Goal: Connect with others: Connect with others

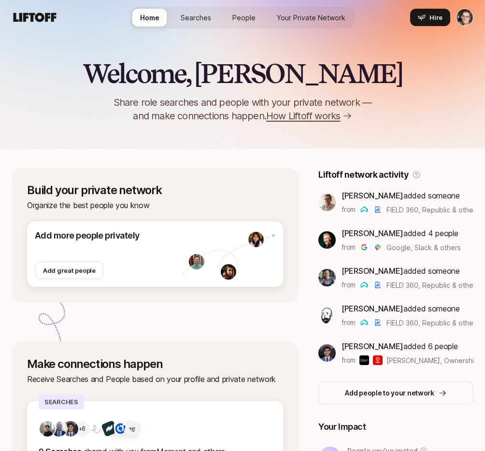
click at [198, 18] on span "Searches" at bounding box center [196, 18] width 30 height 10
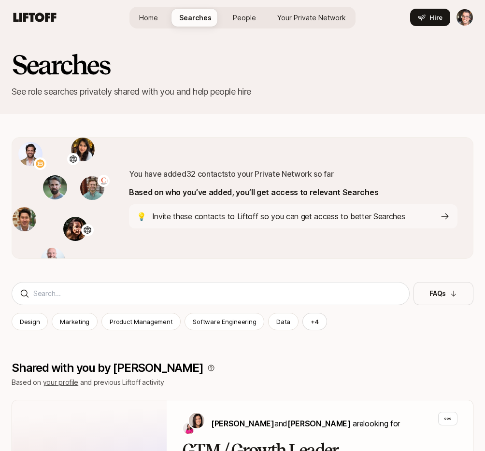
click at [240, 15] on span "People" at bounding box center [244, 18] width 23 height 10
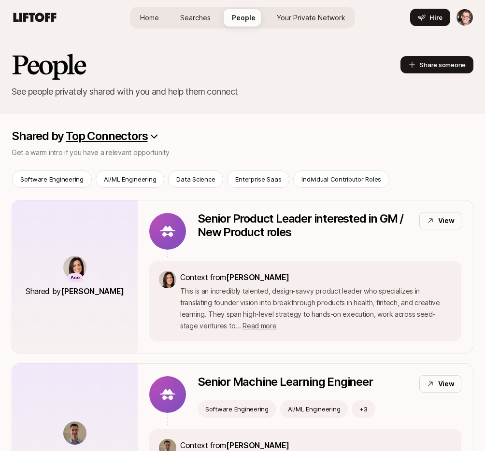
click at [144, 14] on span "Home" at bounding box center [149, 18] width 19 height 10
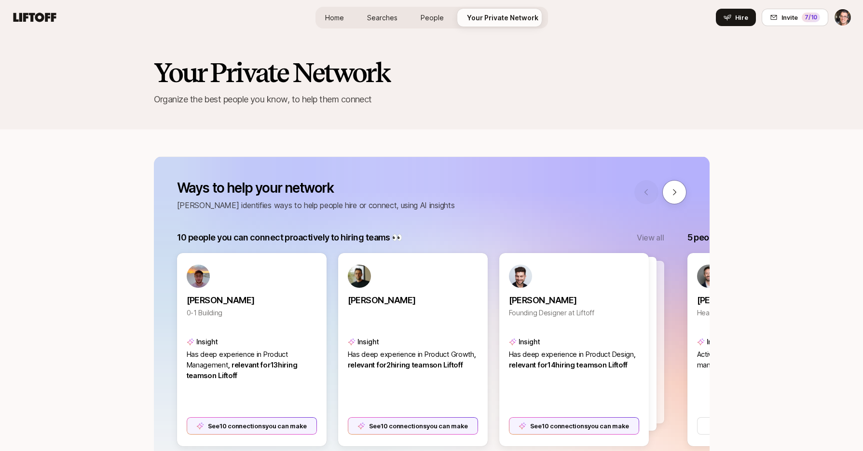
click at [342, 18] on span "Home" at bounding box center [334, 18] width 19 height 10
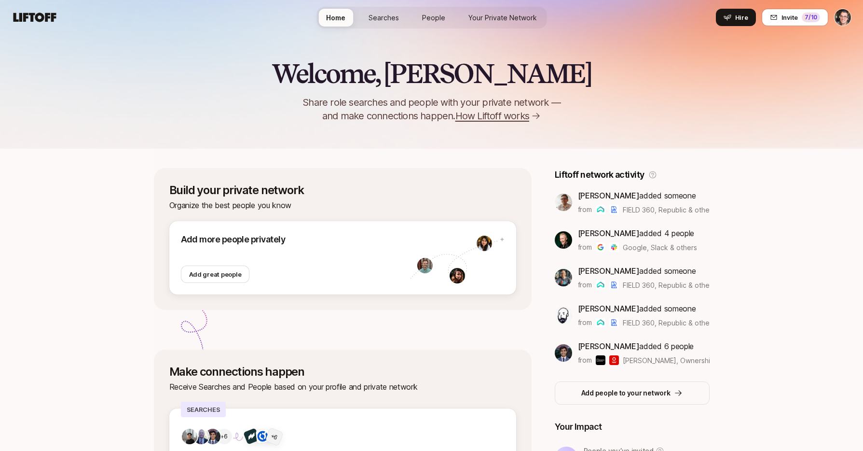
click at [363, 16] on link "Searches" at bounding box center [384, 18] width 46 height 18
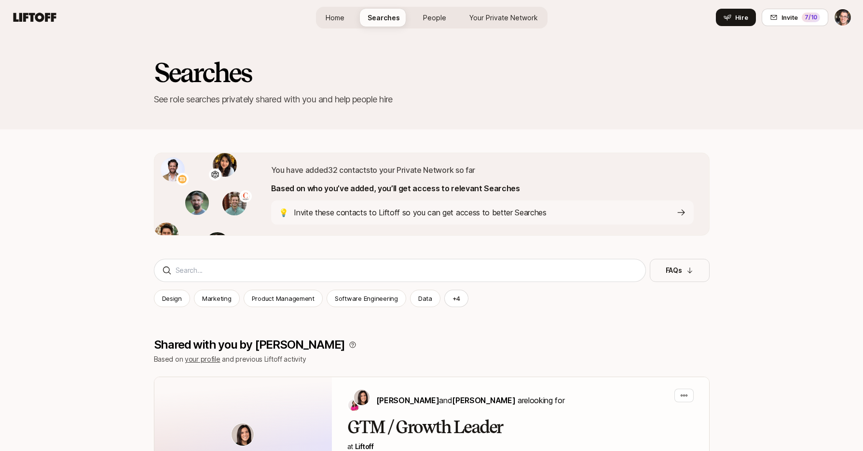
click at [409, 8] on div "Home Searches People Your Private Network Hire" at bounding box center [432, 18] width 232 height 22
click at [431, 14] on span "People" at bounding box center [434, 18] width 23 height 10
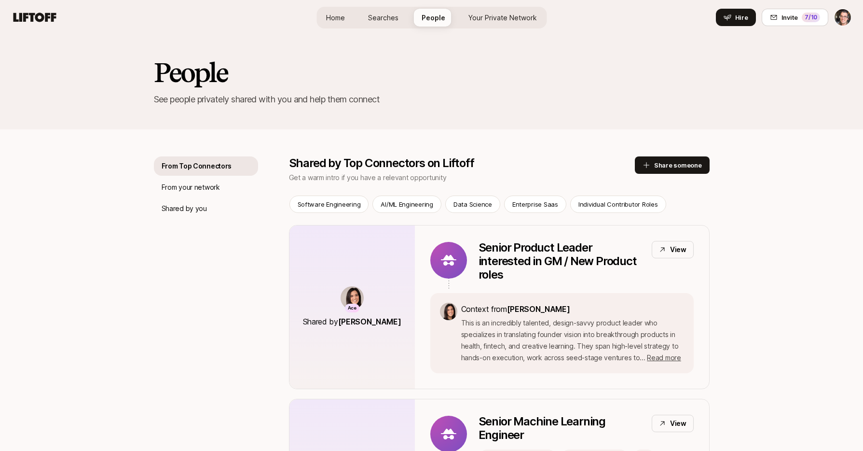
click at [496, 15] on span "Your Private Network" at bounding box center [503, 18] width 69 height 10
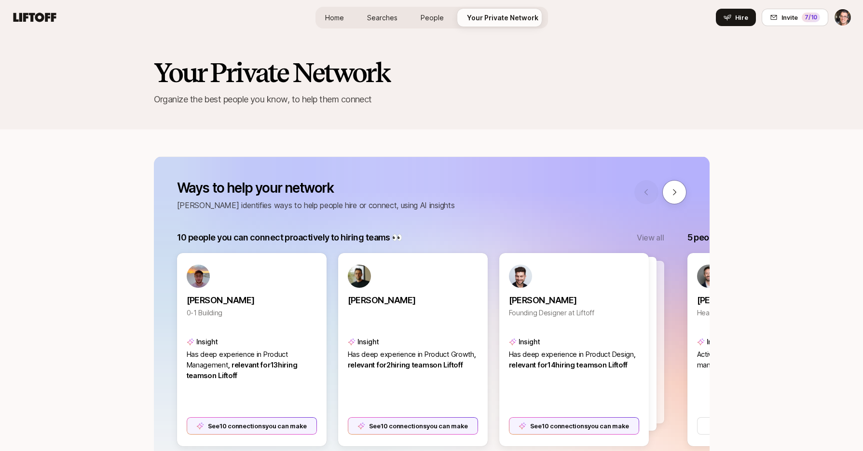
click at [371, 19] on span "Searches" at bounding box center [382, 18] width 30 height 10
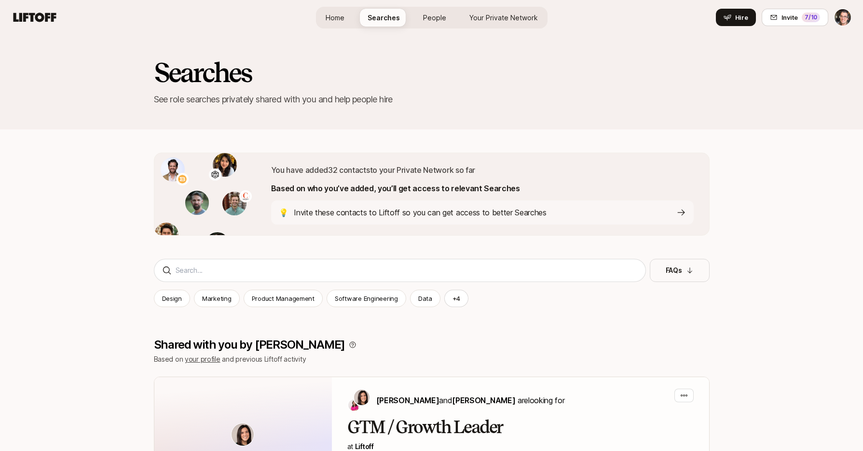
click at [442, 17] on span "People" at bounding box center [434, 18] width 23 height 10
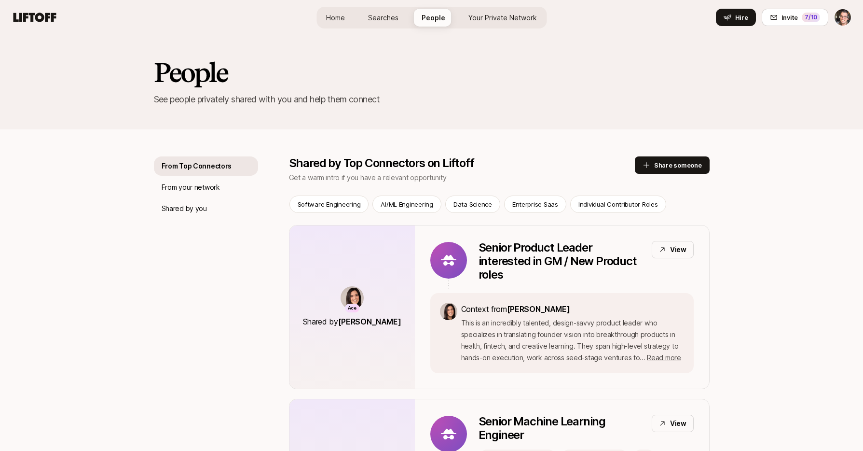
click at [333, 22] on span "Home" at bounding box center [335, 18] width 19 height 10
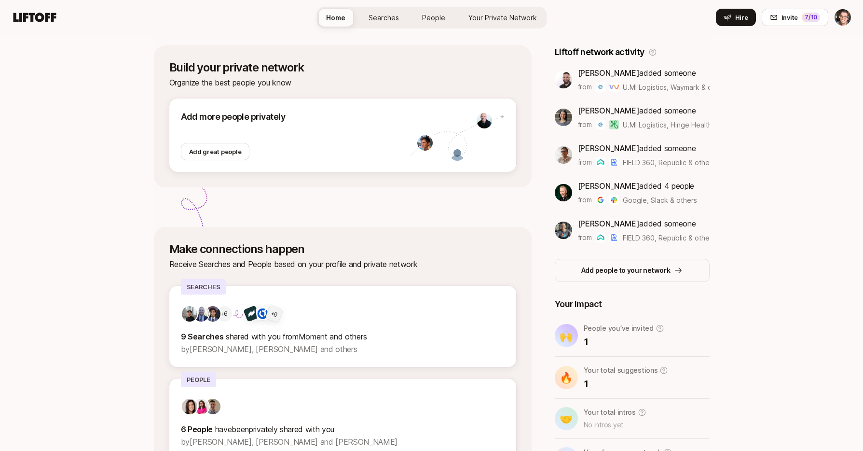
scroll to position [185, 0]
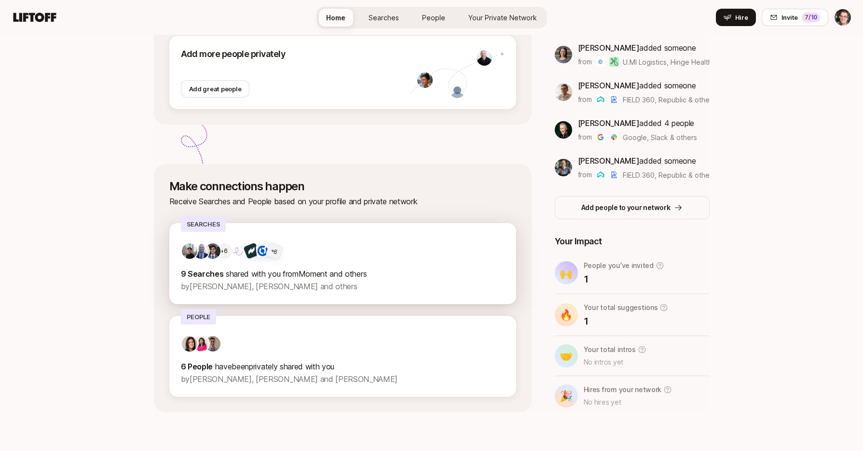
click at [400, 235] on div "+6 + 6 9 Searches shared with you from Moment and others by Billy Tseng, John M…" at bounding box center [342, 263] width 347 height 81
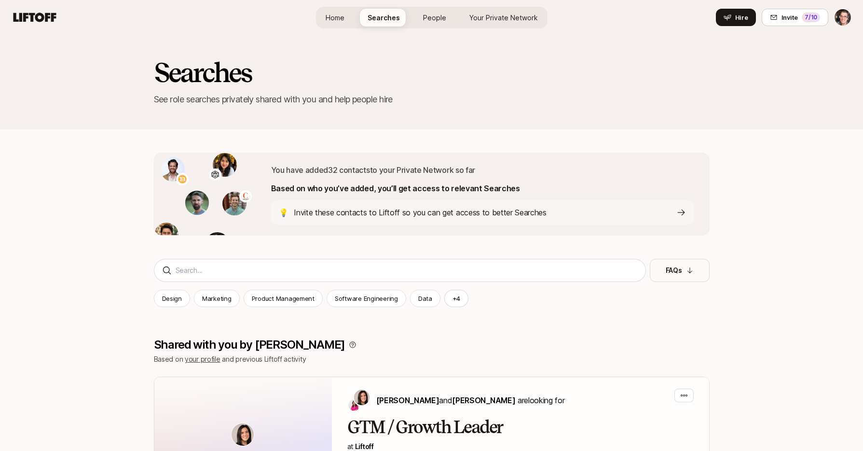
click at [336, 21] on span "Home" at bounding box center [335, 18] width 19 height 10
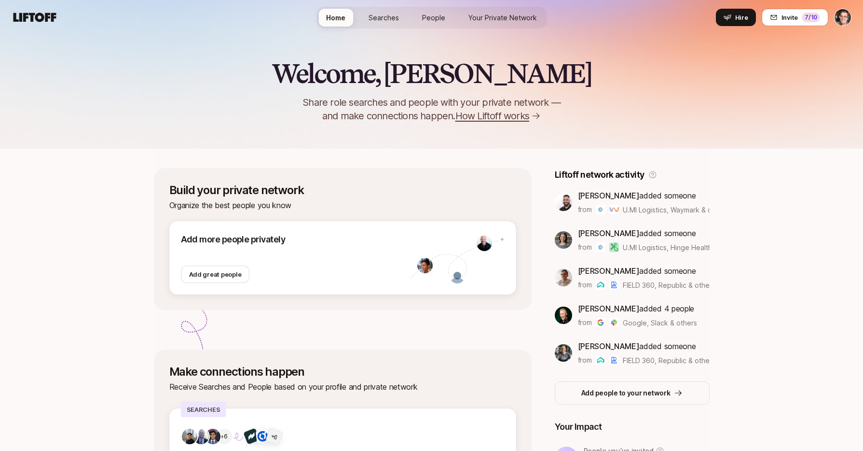
click at [391, 24] on link "Searches" at bounding box center [384, 18] width 46 height 18
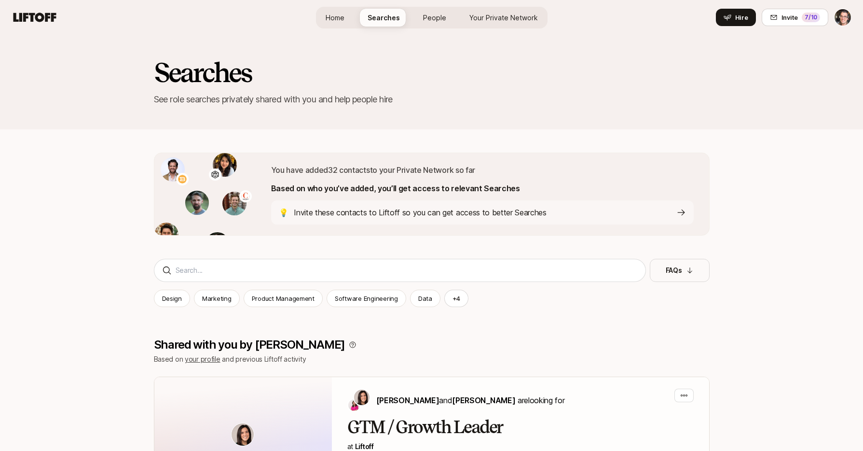
click at [431, 20] on span "People" at bounding box center [434, 18] width 23 height 10
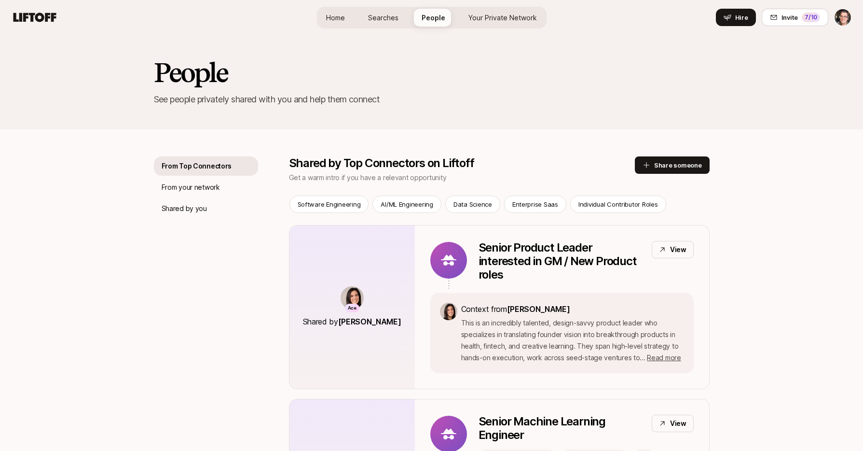
click at [390, 16] on span "Searches" at bounding box center [383, 18] width 30 height 10
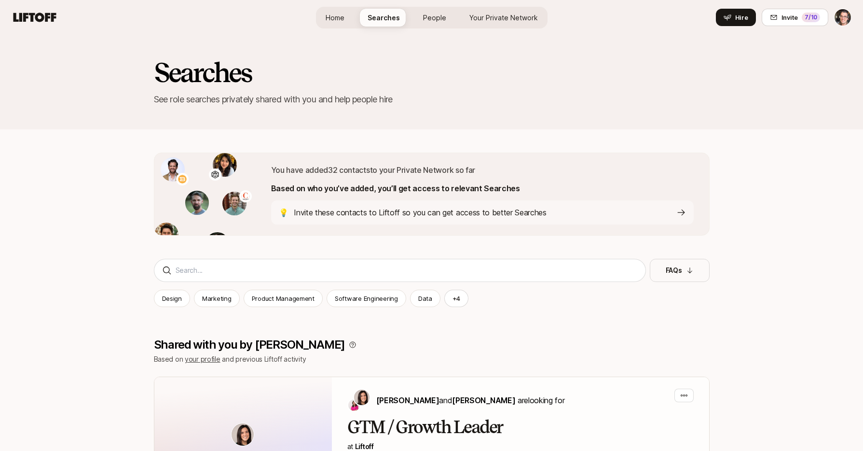
click at [42, 17] on icon at bounding box center [35, 17] width 43 height 9
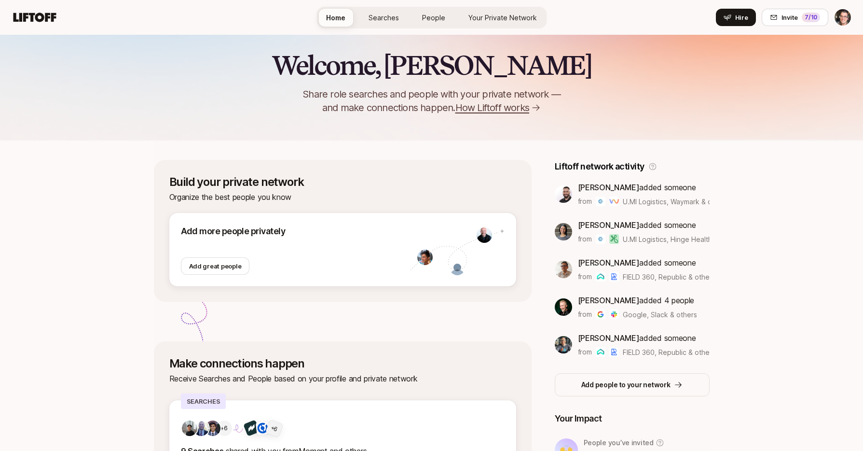
scroll to position [71, 0]
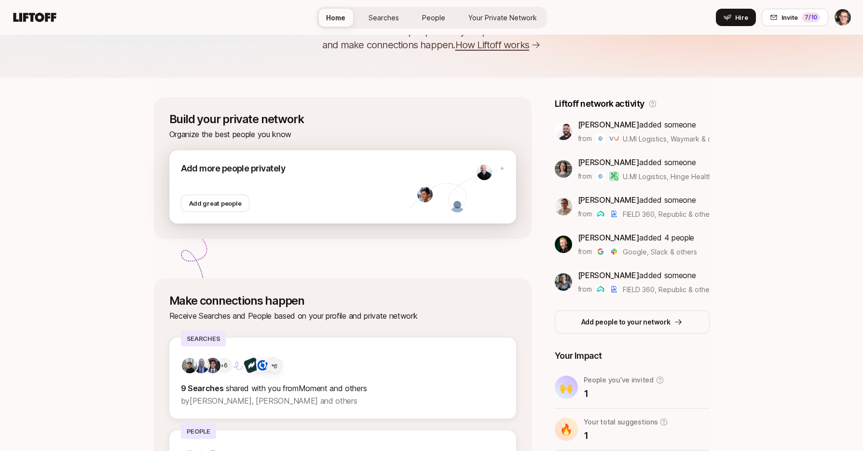
click at [247, 196] on div "Add more people privately Add great people" at bounding box center [295, 187] width 229 height 50
click at [302, 177] on div at bounding box center [295, 184] width 229 height 19
click at [433, 21] on span "People" at bounding box center [433, 18] width 23 height 10
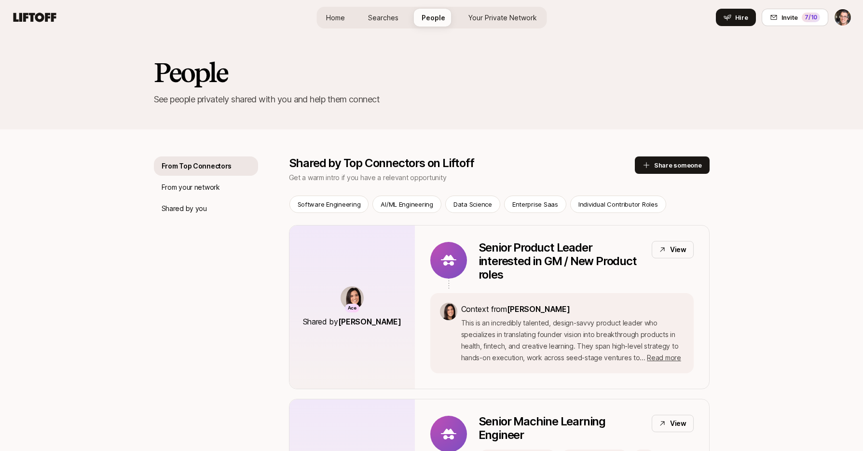
click at [491, 15] on span "Your Private Network" at bounding box center [503, 18] width 69 height 10
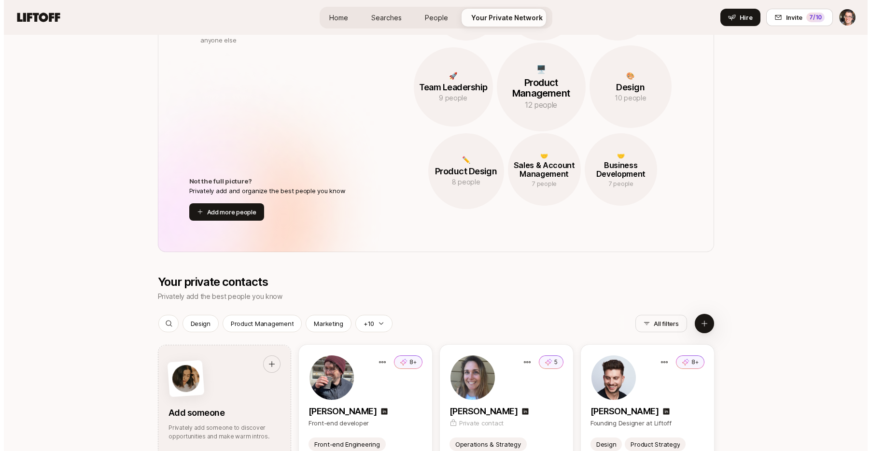
scroll to position [1083, 0]
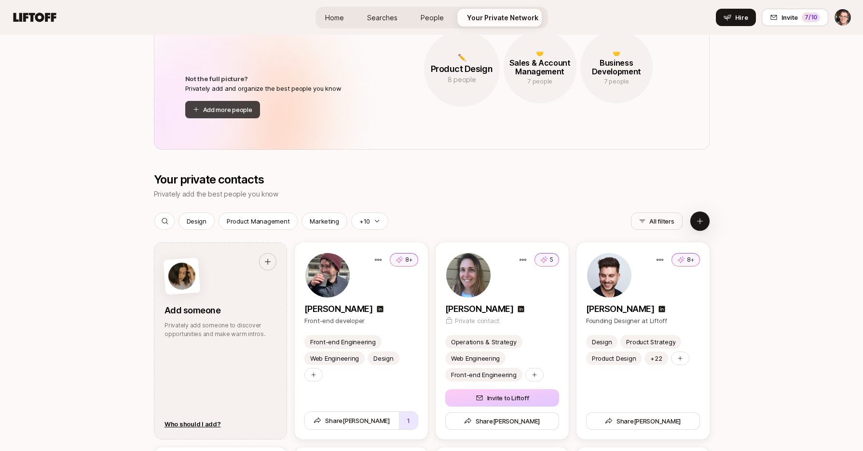
click at [228, 109] on button "Add more people" at bounding box center [222, 109] width 75 height 17
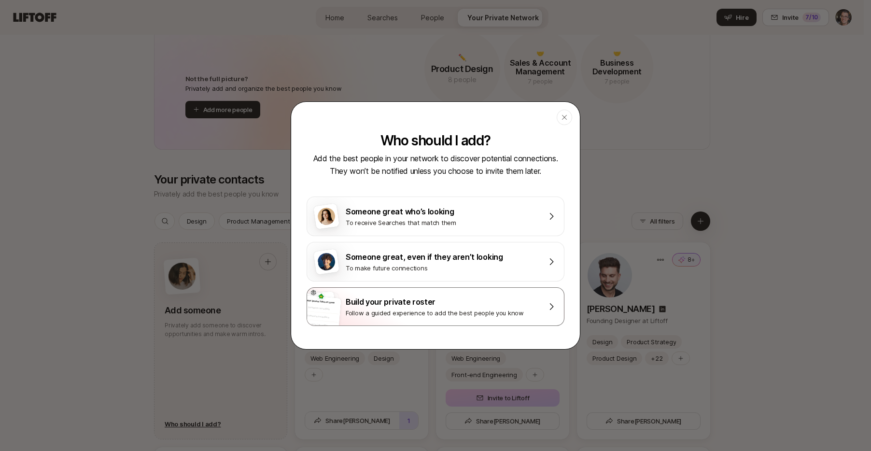
click at [449, 312] on div "Follow a guided experience to add the best people you know" at bounding box center [442, 313] width 193 height 10
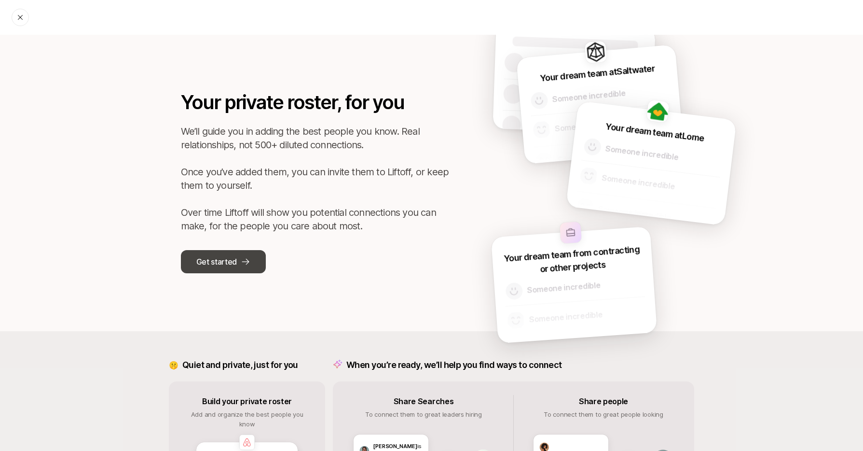
click at [234, 266] on p "Get started" at bounding box center [216, 261] width 41 height 13
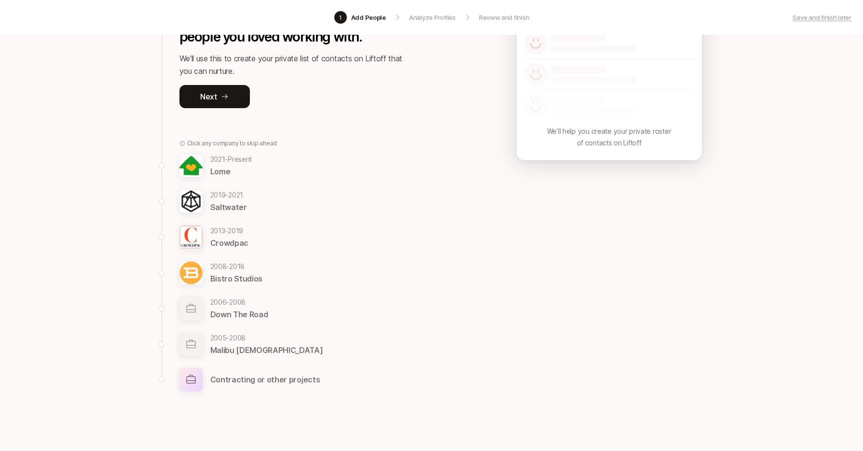
scroll to position [173, 0]
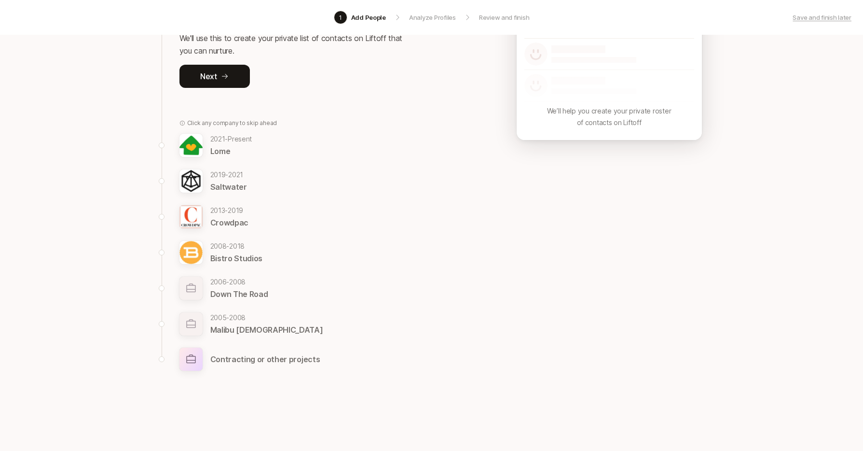
click at [288, 358] on p "Contracting or other projects" at bounding box center [265, 359] width 110 height 13
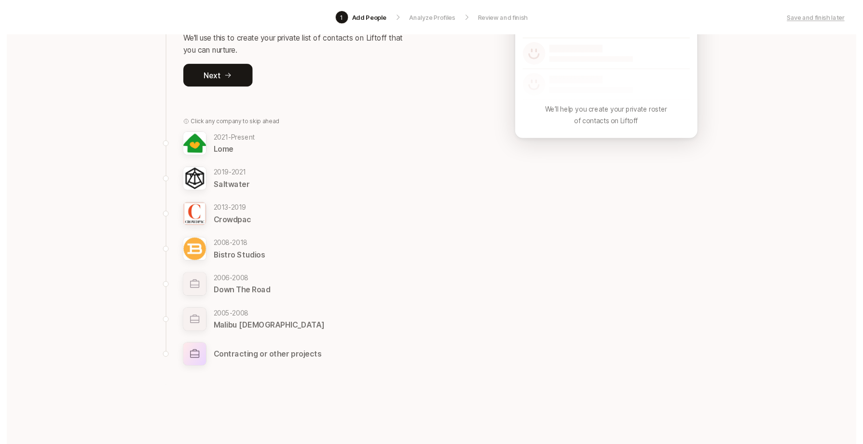
scroll to position [0, 0]
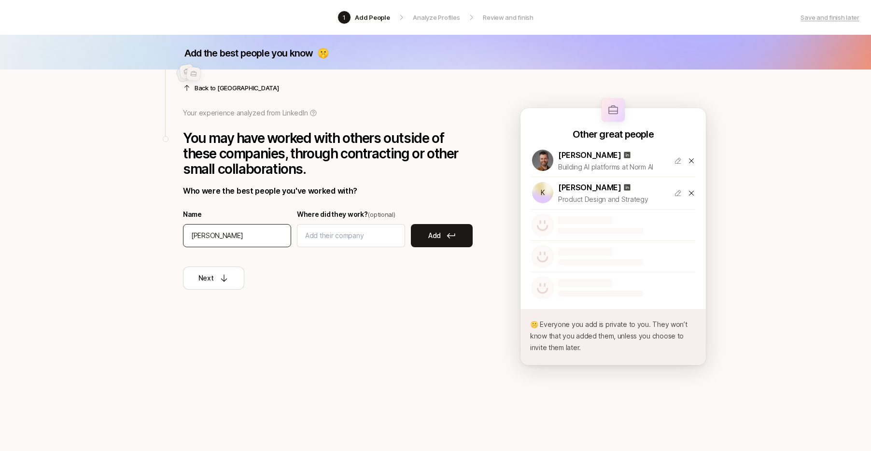
type input "Meghan Delmonico"
type input "IBM"
click at [449, 235] on icon at bounding box center [450, 236] width 9 height 6
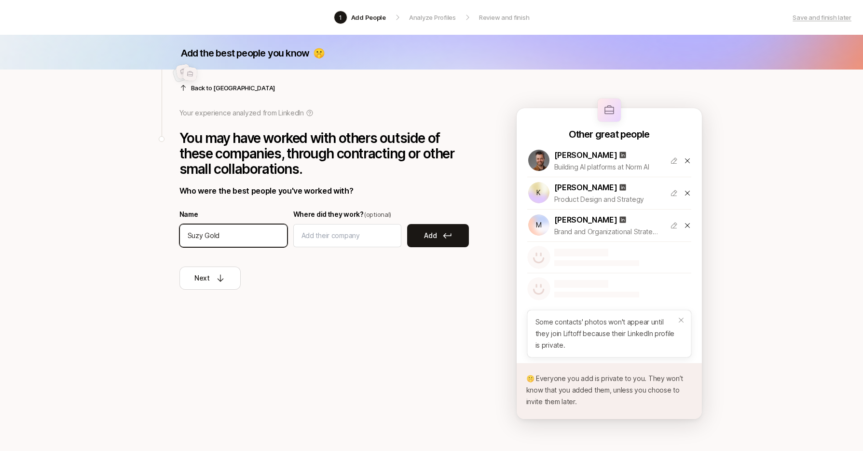
type input "Suzy Gold"
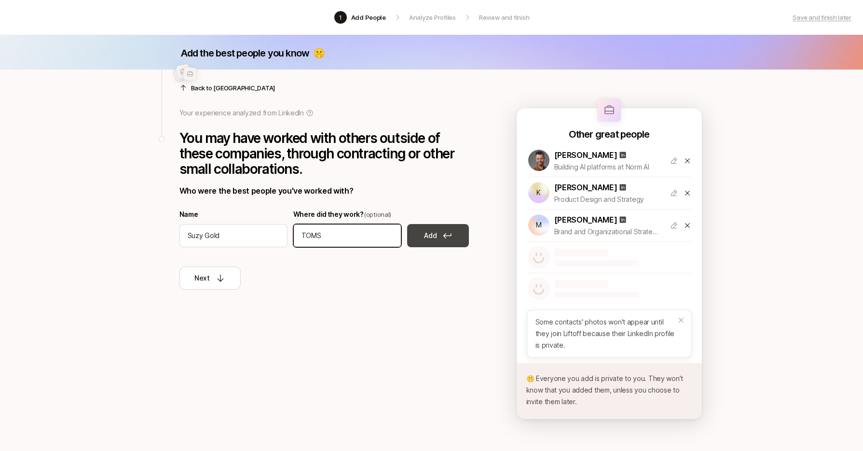
type input "TOMS"
click at [428, 229] on button "Add" at bounding box center [438, 235] width 62 height 23
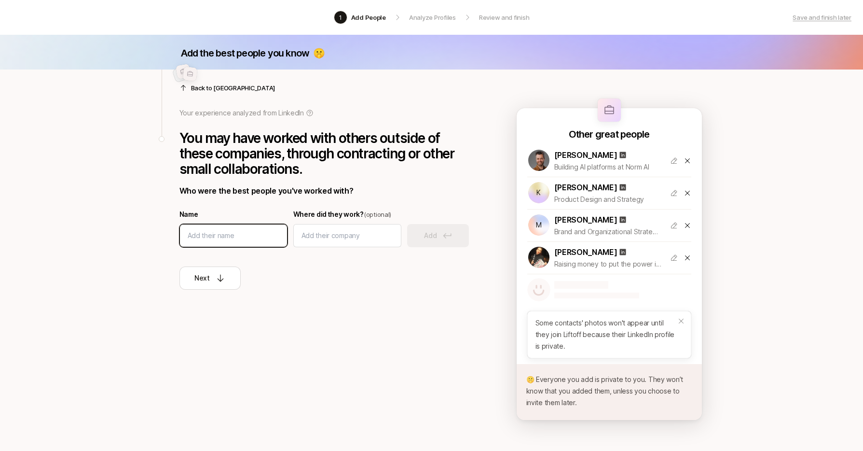
click at [221, 233] on input at bounding box center [234, 236] width 92 height 12
click at [205, 84] on div at bounding box center [325, 76] width 290 height 23
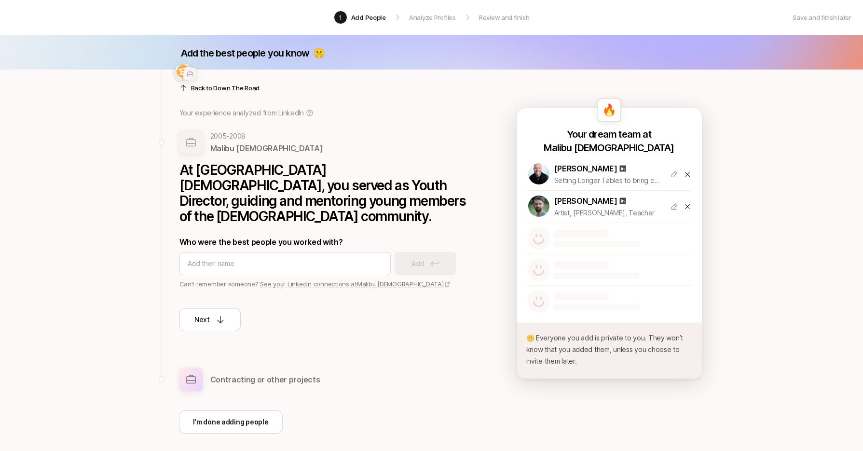
click at [205, 84] on div at bounding box center [325, 76] width 290 height 23
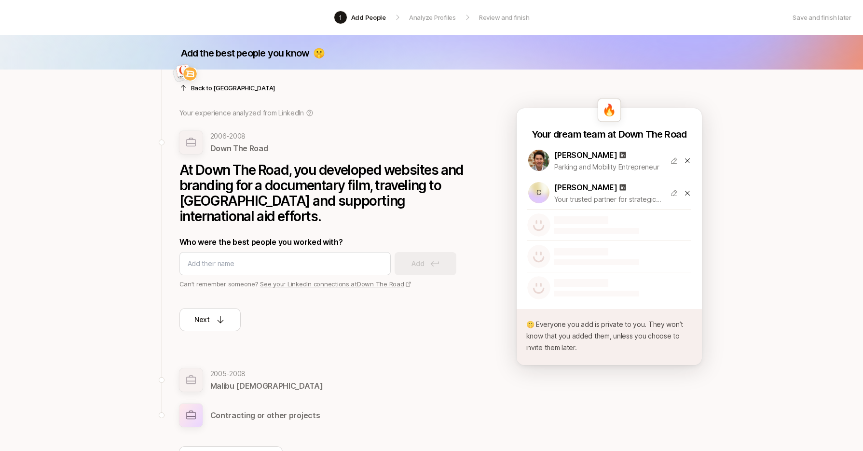
click at [273, 415] on p "Contracting or other projects" at bounding box center [265, 415] width 110 height 13
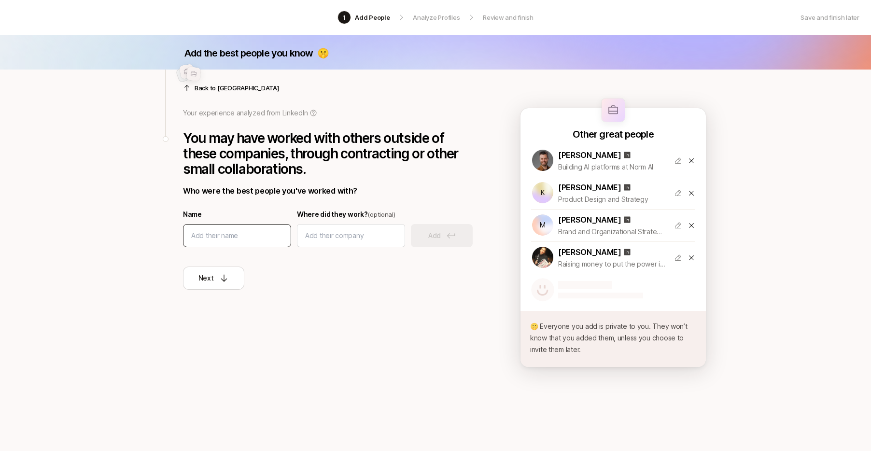
click at [236, 239] on input at bounding box center [237, 236] width 92 height 12
type input "jason hreha"
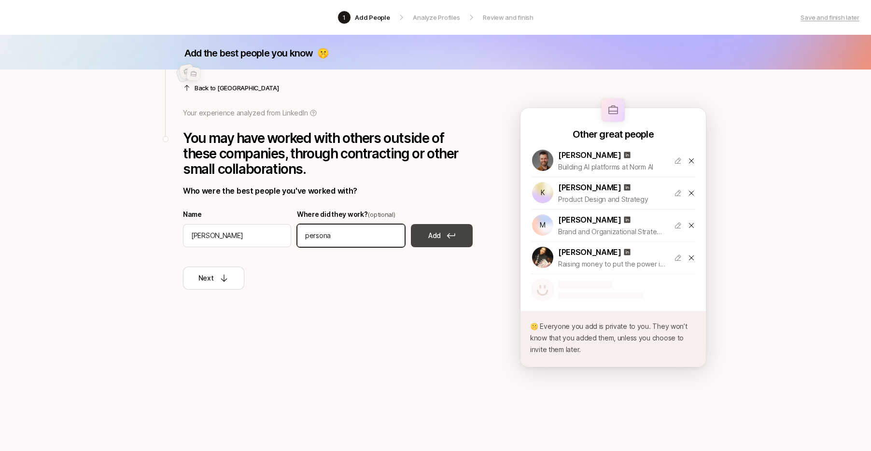
type input "persona"
click at [457, 236] on button "Add" at bounding box center [442, 235] width 62 height 23
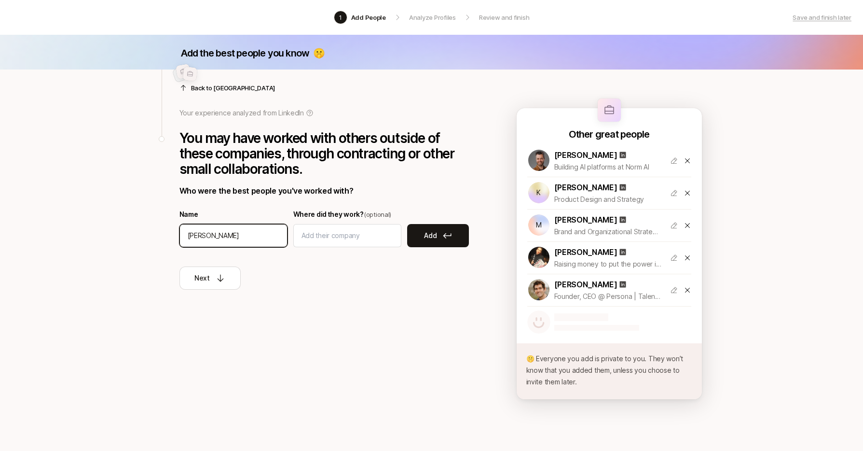
type input "nathan lomeli"
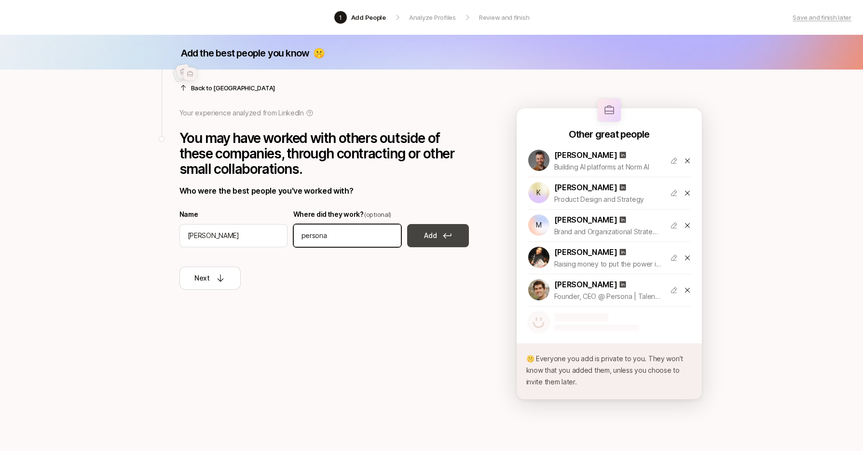
type input "persona"
click at [441, 227] on button "Add" at bounding box center [438, 235] width 62 height 23
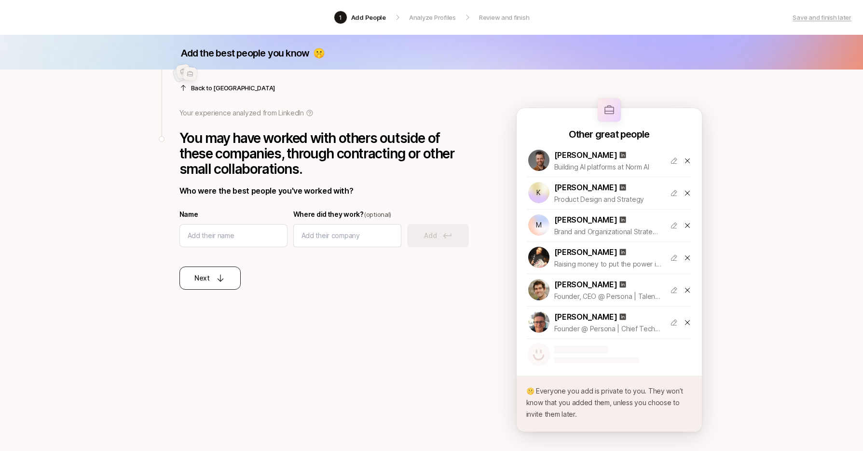
click at [208, 278] on p "Next" at bounding box center [202, 278] width 15 height 12
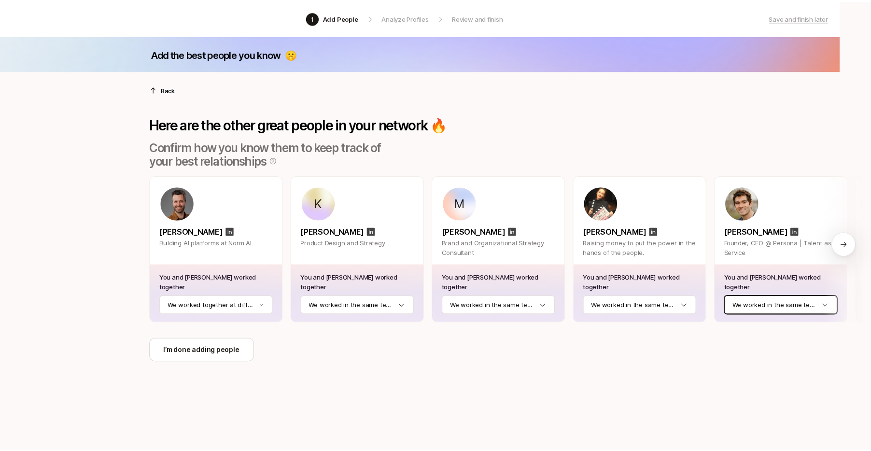
scroll to position [0, 30]
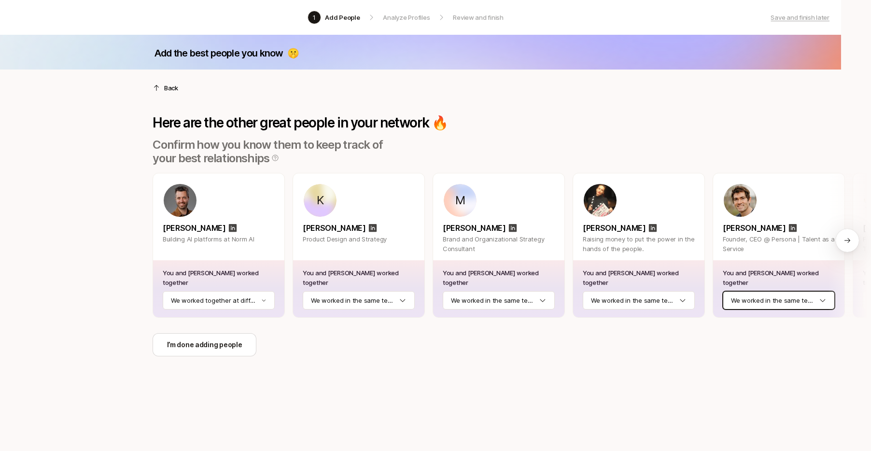
click at [781, 306] on html "1 Add People Analyze Profiles Review and finish Save and finish later Add the b…" at bounding box center [405, 225] width 871 height 451
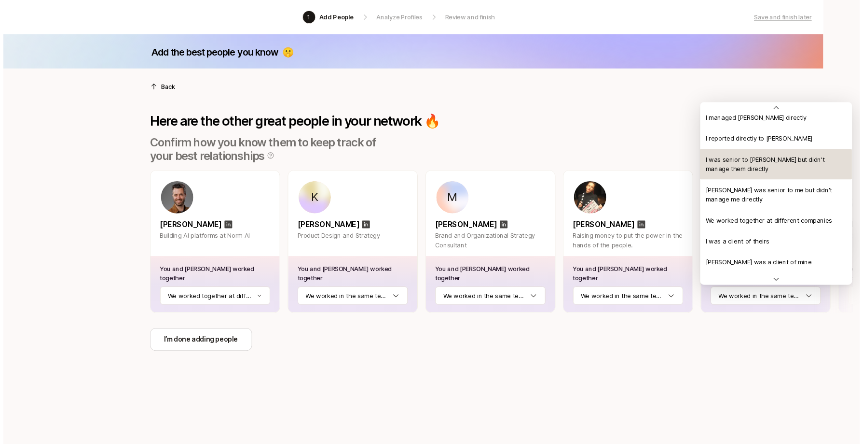
scroll to position [57, 0]
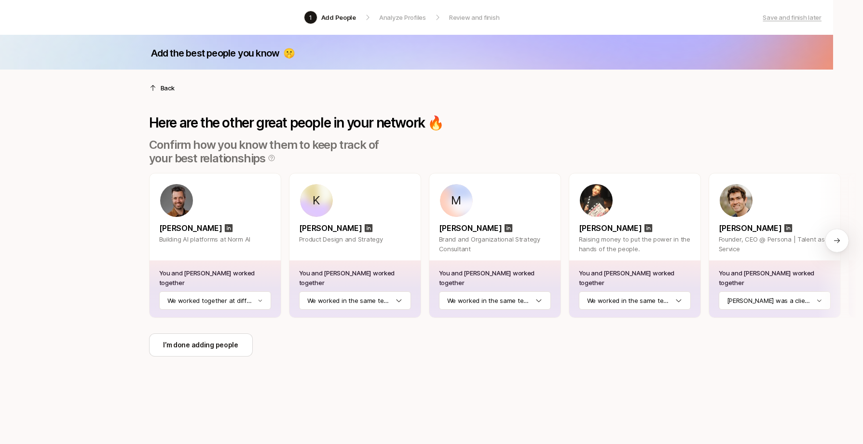
click at [845, 244] on div at bounding box center [837, 240] width 23 height 23
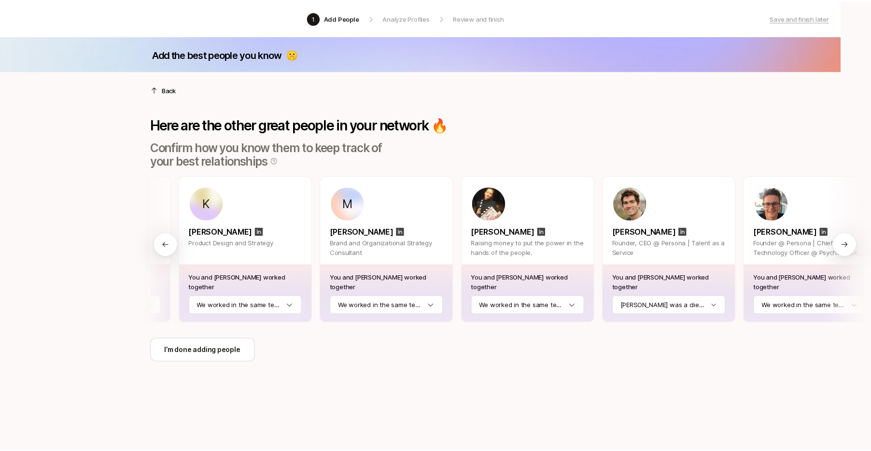
scroll to position [0, 118]
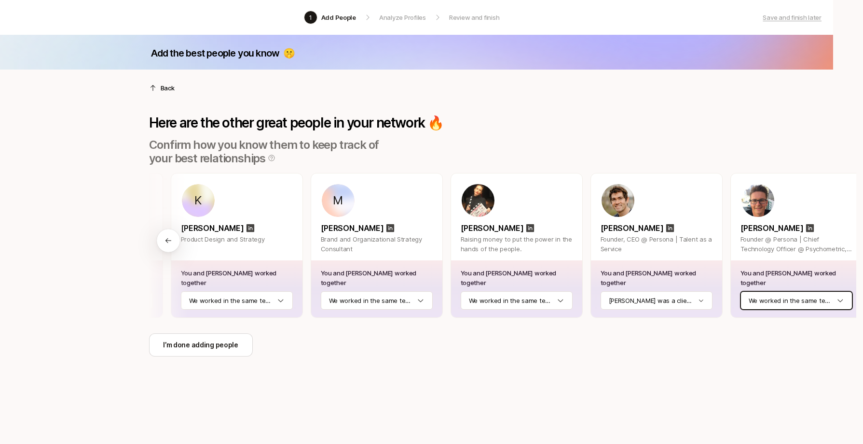
click at [797, 297] on html "1 Add People Analyze Profiles Review and finish Save and finish later Add the b…" at bounding box center [401, 222] width 863 height 444
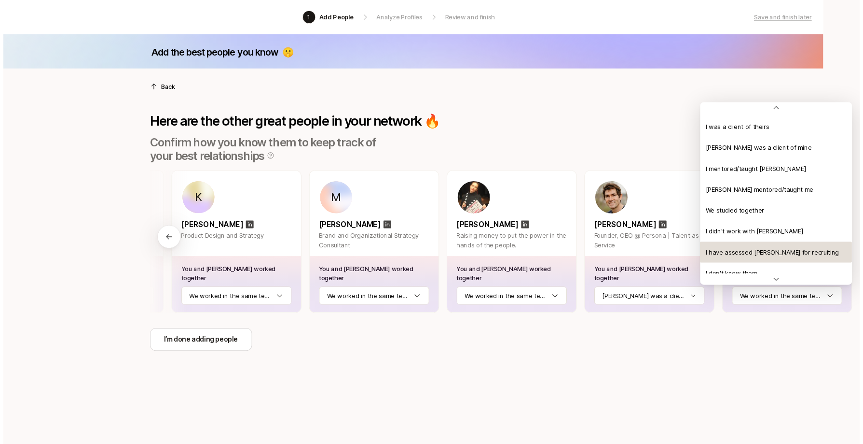
scroll to position [164, 0]
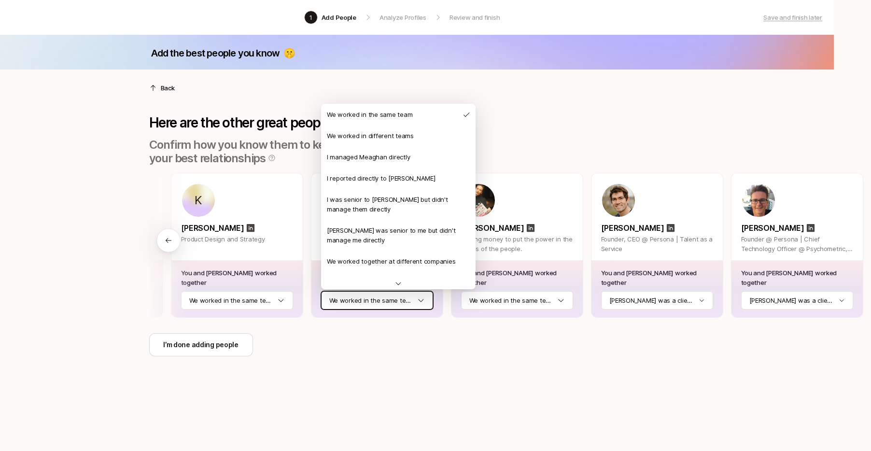
click at [392, 302] on html "1 Add People Analyze Profiles Review and finish Save and finish later Add the b…" at bounding box center [405, 225] width 871 height 451
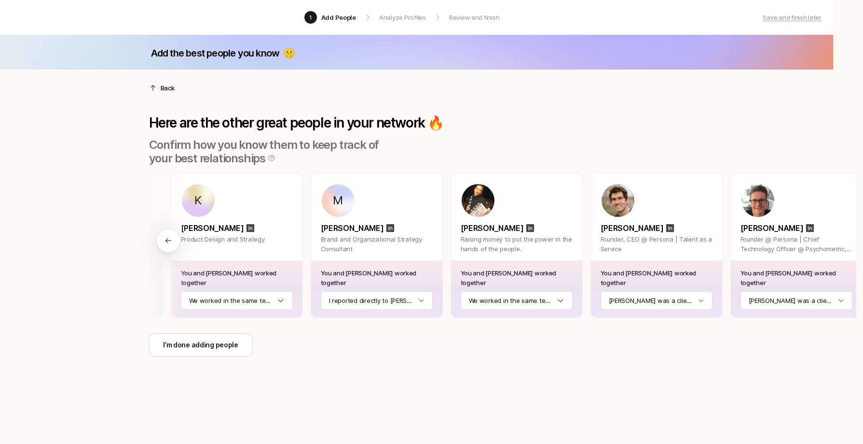
click at [166, 241] on icon at bounding box center [168, 240] width 6 height 5
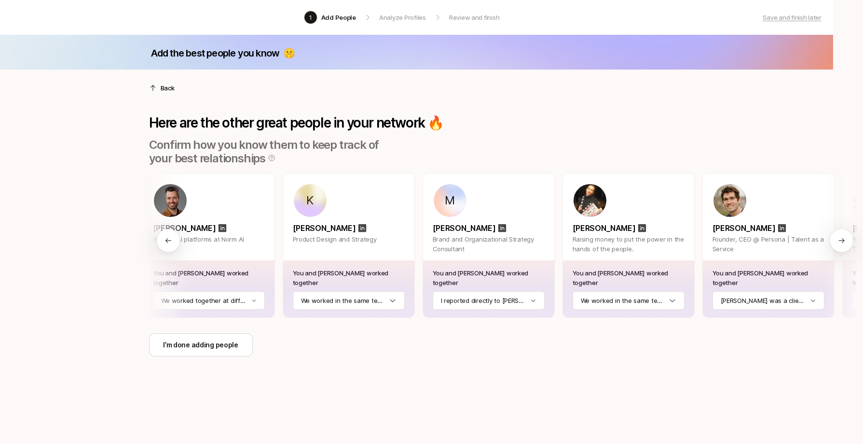
scroll to position [0, 0]
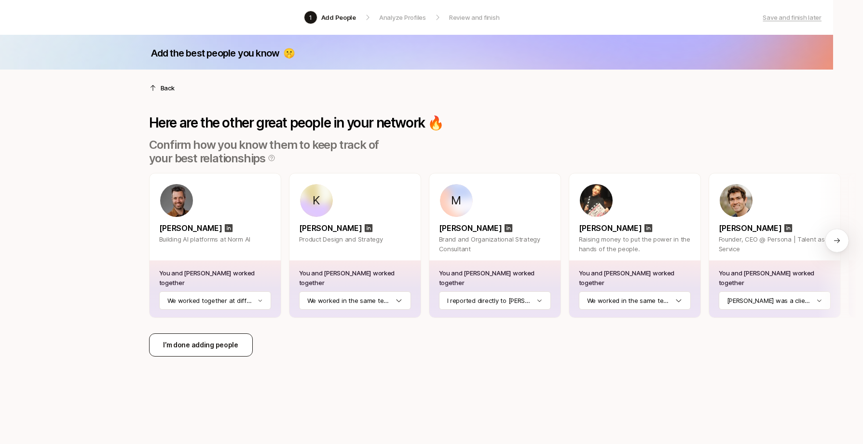
click at [206, 346] on p "I’m done adding people" at bounding box center [200, 345] width 75 height 12
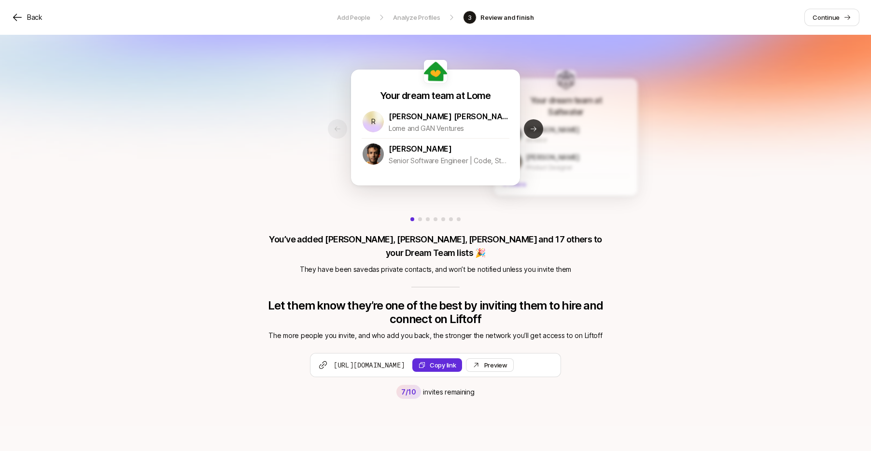
click at [534, 132] on icon at bounding box center [533, 129] width 8 height 8
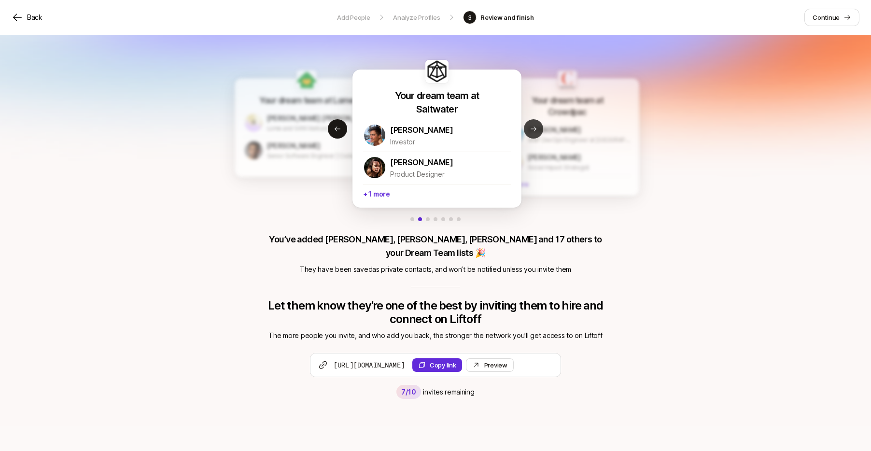
click at [534, 132] on icon at bounding box center [533, 129] width 8 height 8
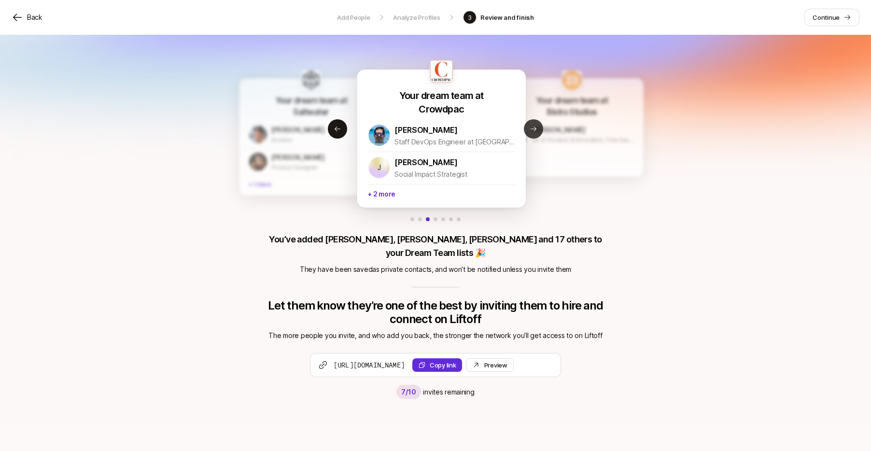
click at [534, 132] on icon at bounding box center [533, 129] width 8 height 8
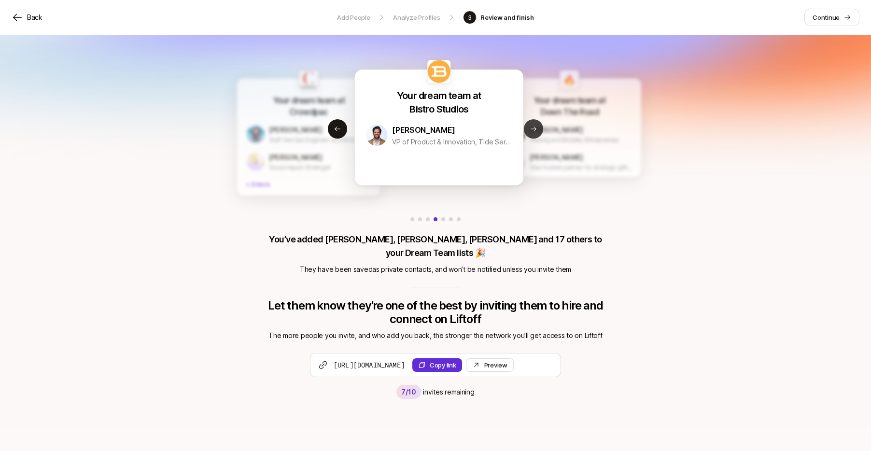
click at [534, 132] on icon at bounding box center [533, 129] width 8 height 8
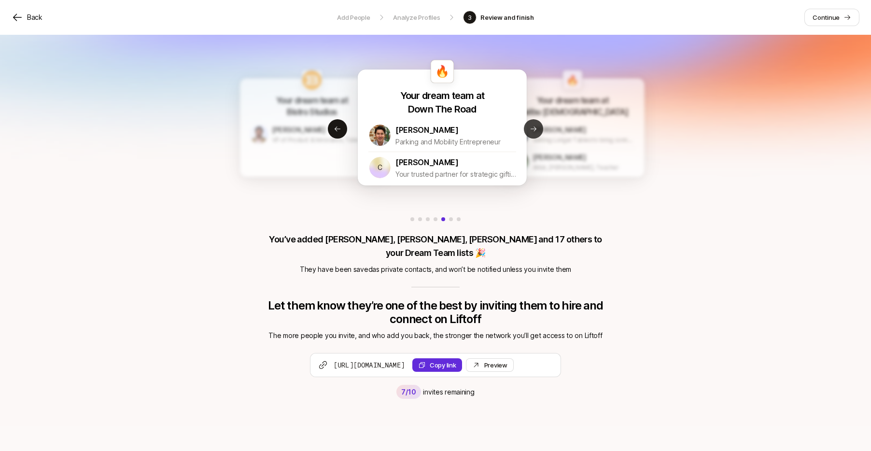
click at [534, 132] on icon at bounding box center [533, 129] width 8 height 8
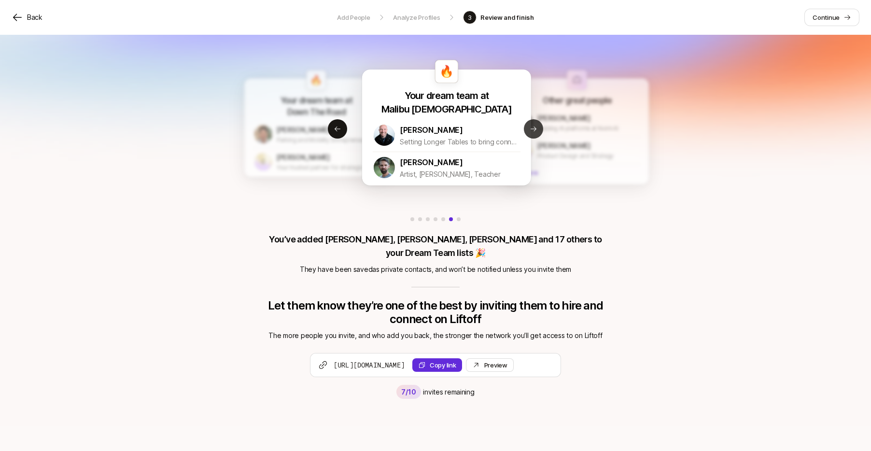
click at [534, 132] on icon at bounding box center [533, 129] width 8 height 8
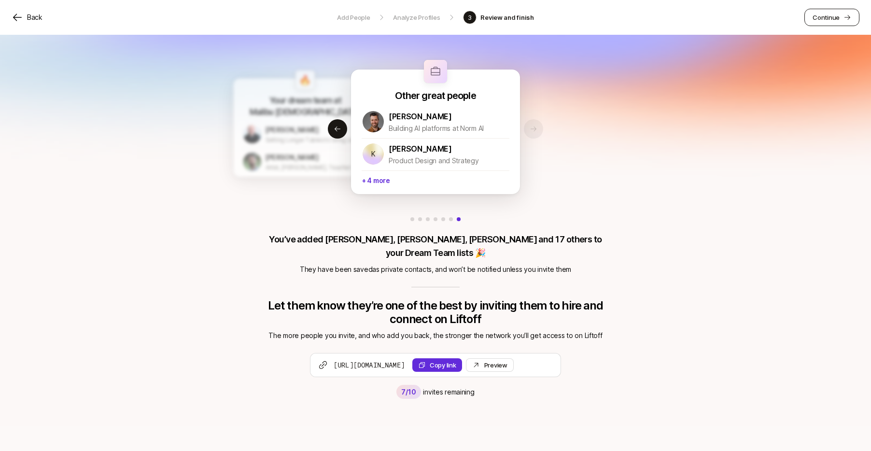
click at [834, 16] on p "Continue" at bounding box center [825, 18] width 27 height 10
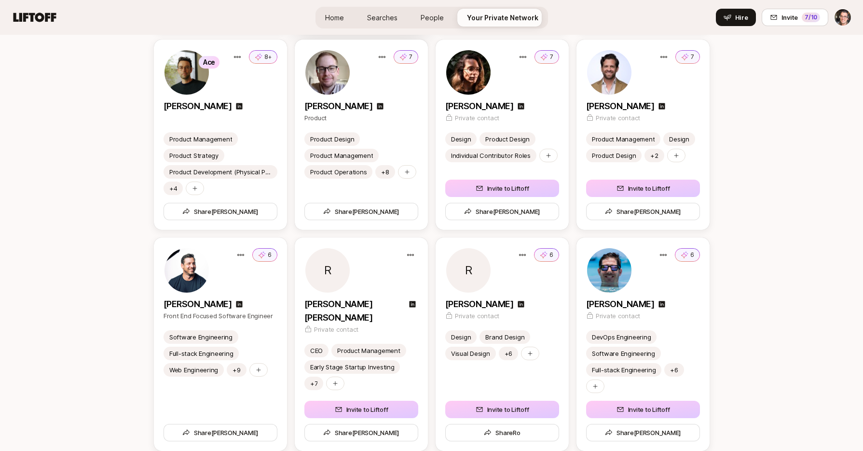
scroll to position [2625, 0]
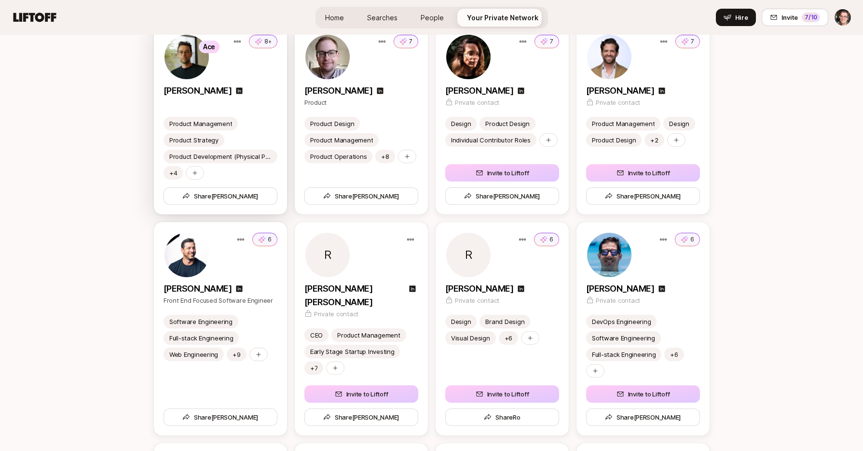
click at [250, 98] on div at bounding box center [221, 102] width 114 height 10
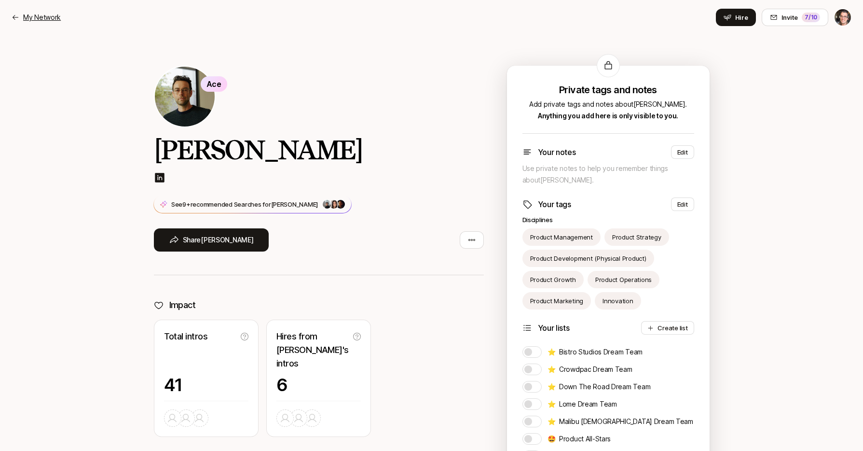
click at [36, 14] on p "My Network" at bounding box center [42, 18] width 38 height 12
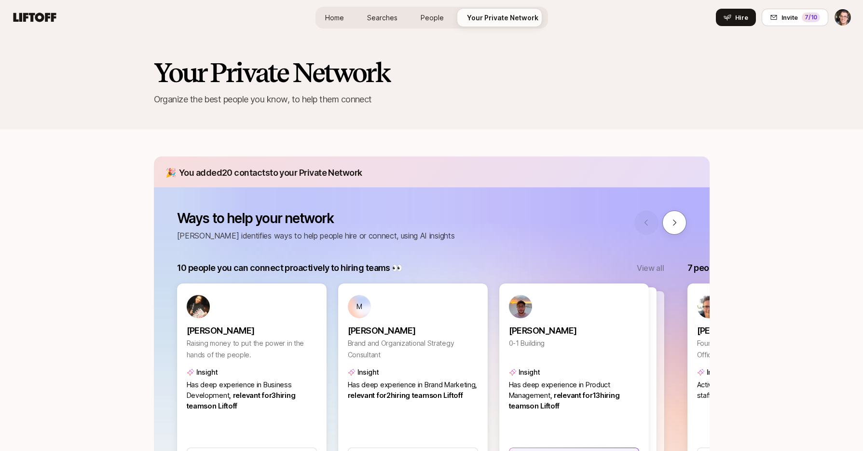
click at [340, 16] on span "Home" at bounding box center [334, 18] width 19 height 10
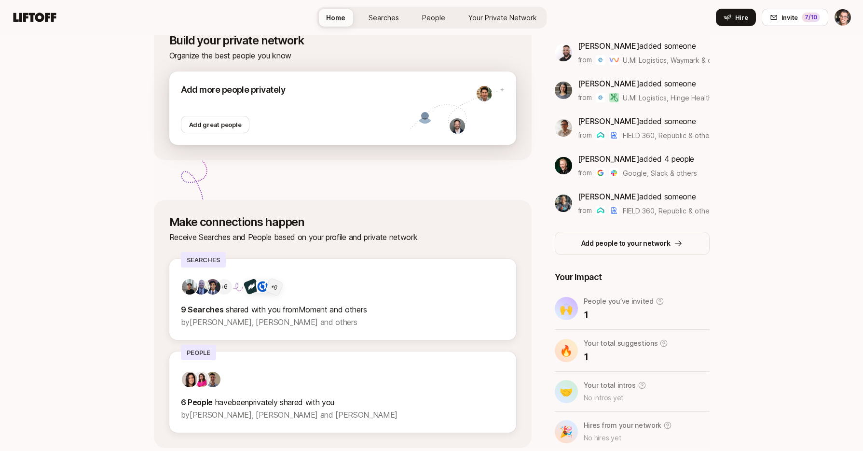
scroll to position [185, 0]
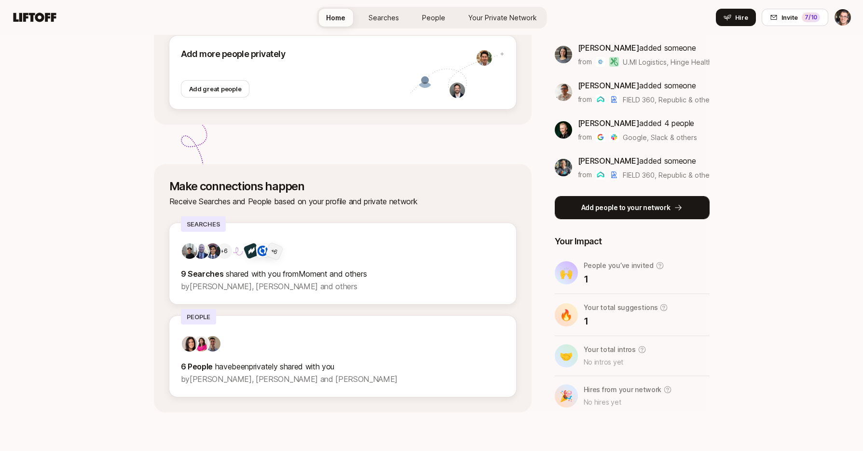
click at [586, 208] on p "Add people to your network" at bounding box center [626, 208] width 89 height 12
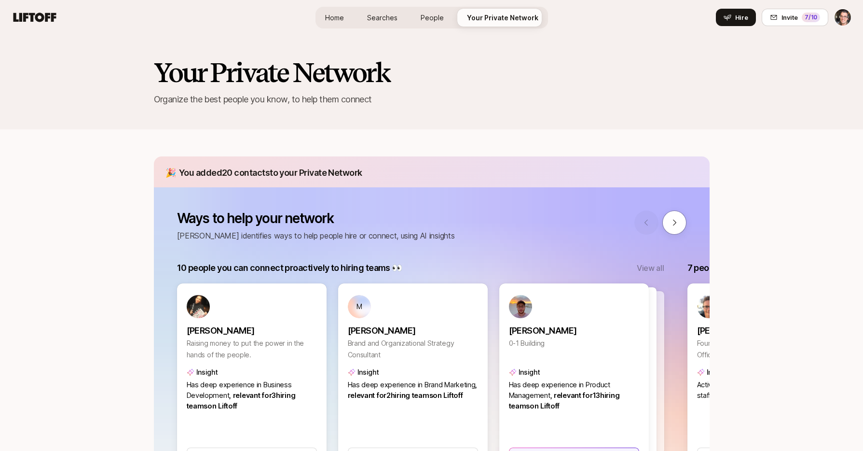
click at [842, 14] on html "Invite 7 /10 Home Searches People Your Private Network Hire Home Searches Peopl…" at bounding box center [431, 225] width 863 height 451
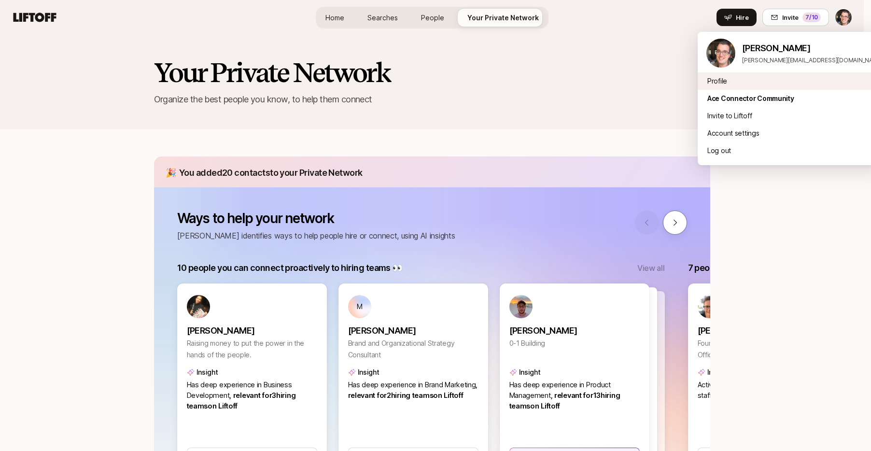
click at [729, 74] on div "Profile" at bounding box center [793, 80] width 193 height 17
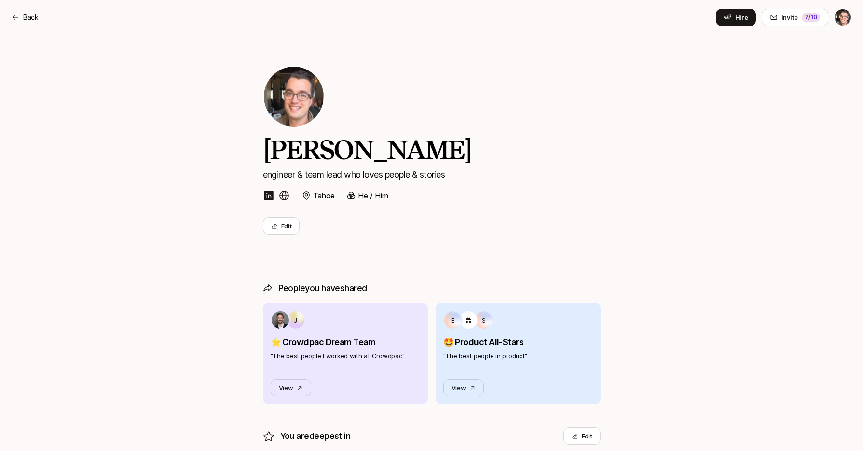
click at [38, 15] on div "Back Hire Invite 7 /10" at bounding box center [432, 17] width 840 height 17
click at [32, 16] on p "Back" at bounding box center [30, 18] width 15 height 12
